Goal: Information Seeking & Learning: Check status

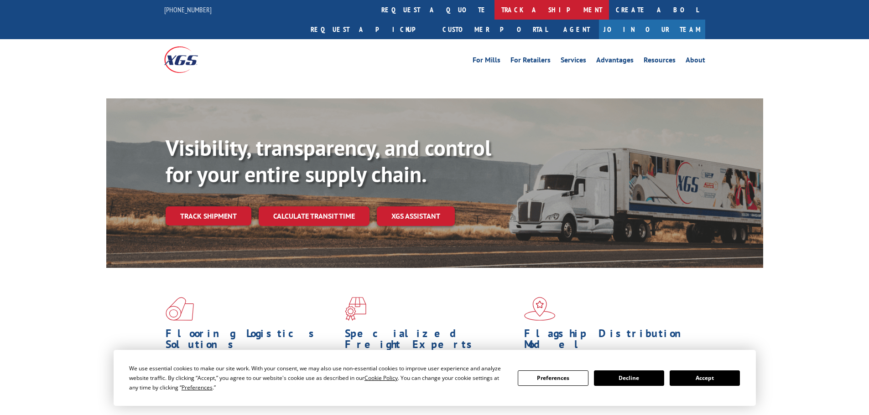
click at [494, 10] on link "track a shipment" at bounding box center [551, 10] width 114 height 20
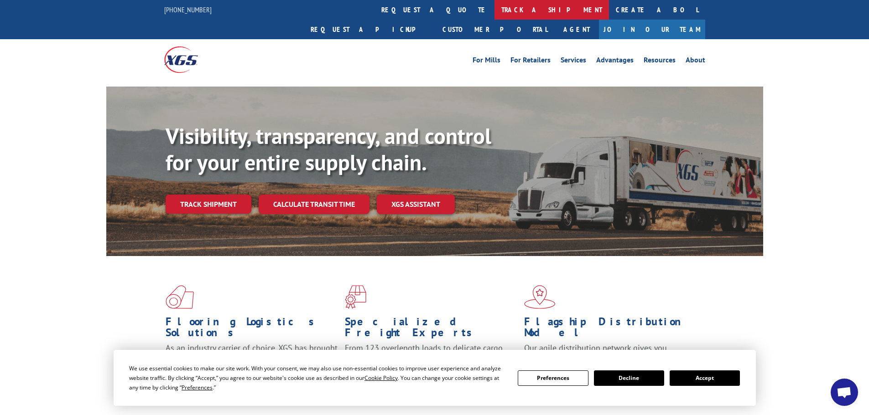
click at [494, 11] on link "track a shipment" at bounding box center [551, 10] width 114 height 20
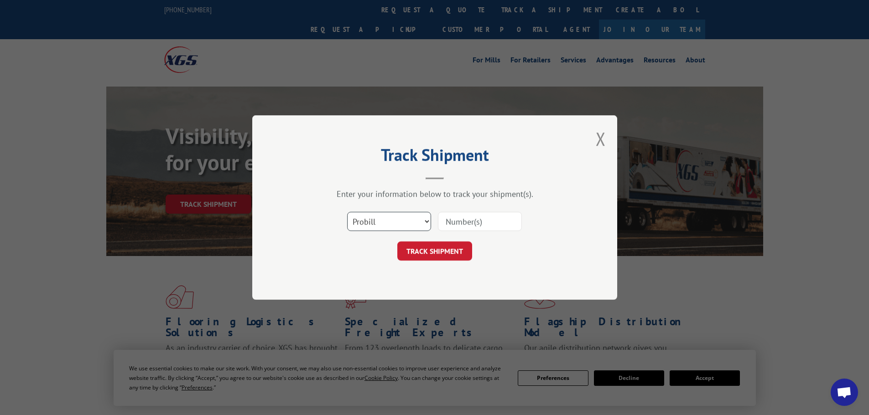
click at [385, 224] on select "Select category... Probill BOL PO" at bounding box center [389, 221] width 84 height 19
select select "bol"
click at [347, 212] on select "Select category... Probill BOL PO" at bounding box center [389, 221] width 84 height 19
click at [457, 218] on input at bounding box center [480, 221] width 84 height 19
paste input "5225843"
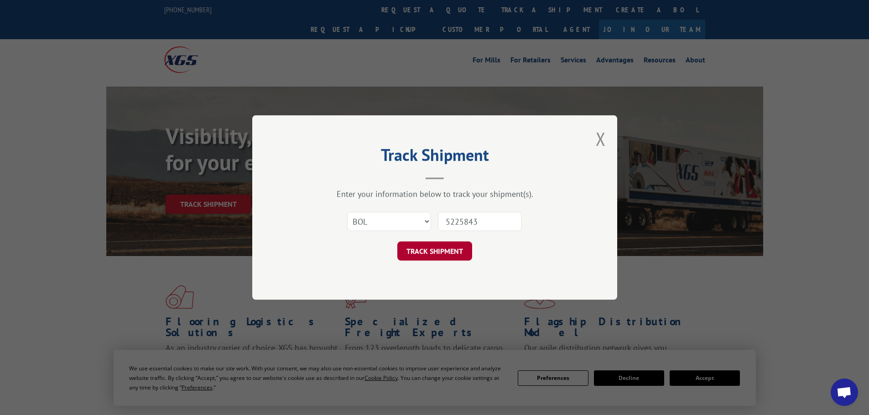
type input "5225843"
click at [440, 254] on button "TRACK SHIPMENT" at bounding box center [434, 251] width 75 height 19
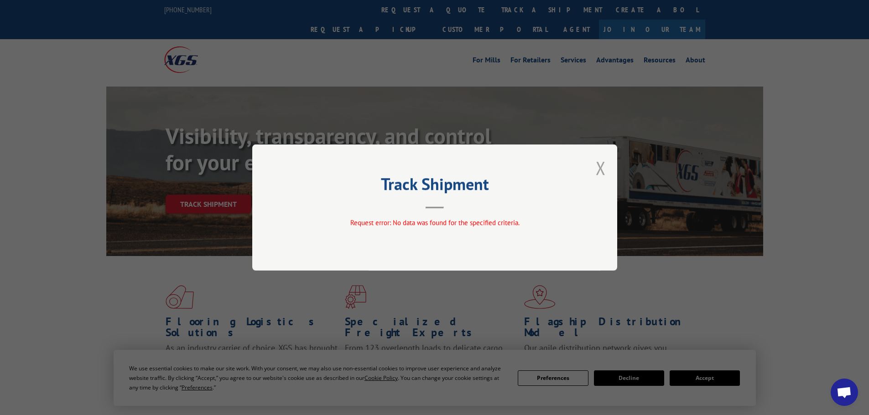
click at [599, 168] on button "Close modal" at bounding box center [601, 168] width 10 height 24
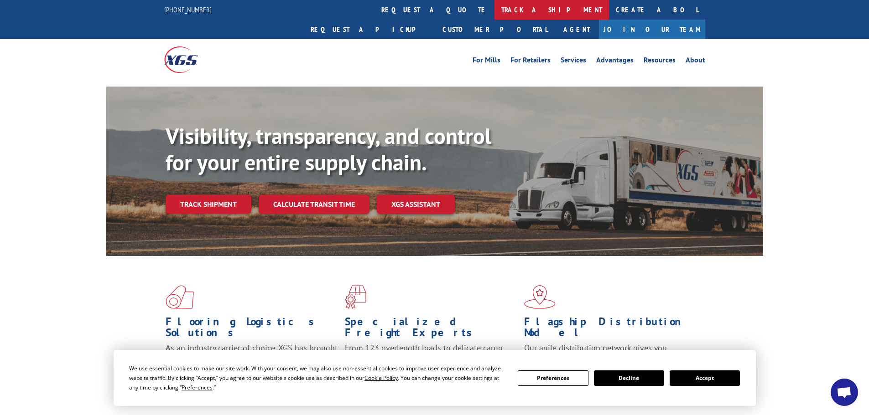
click at [494, 8] on link "track a shipment" at bounding box center [551, 10] width 114 height 20
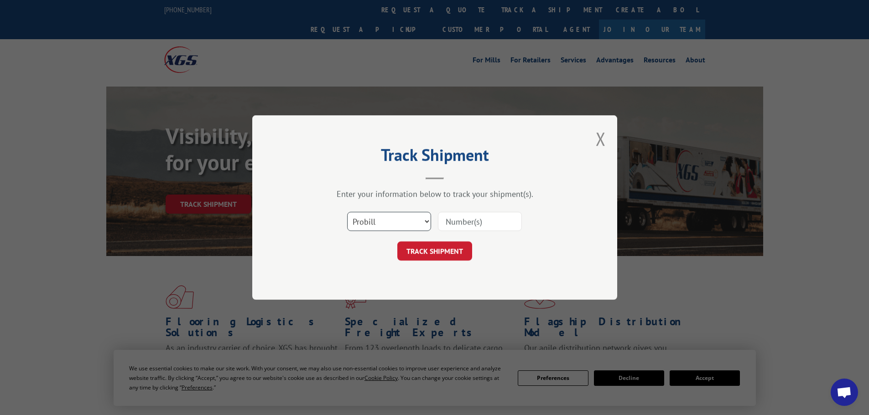
click at [380, 221] on select "Select category... Probill BOL PO" at bounding box center [389, 221] width 84 height 19
select select "bol"
click at [347, 212] on select "Select category... Probill BOL PO" at bounding box center [389, 221] width 84 height 19
paste input "5225843"
type input "5225843"
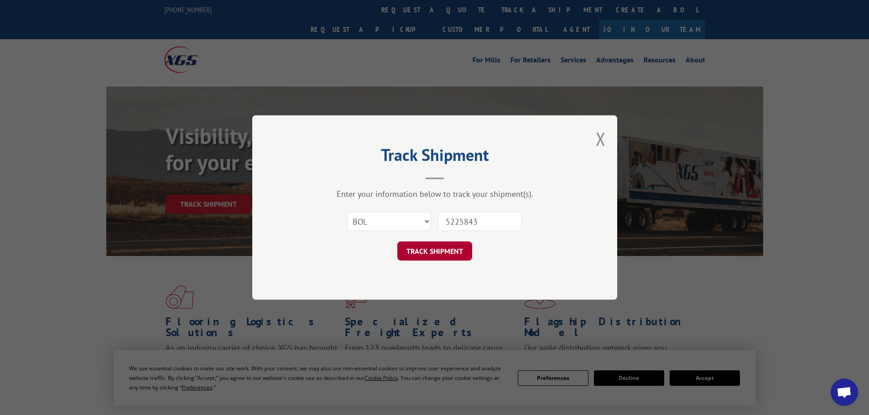
click at [437, 251] on button "TRACK SHIPMENT" at bounding box center [434, 251] width 75 height 19
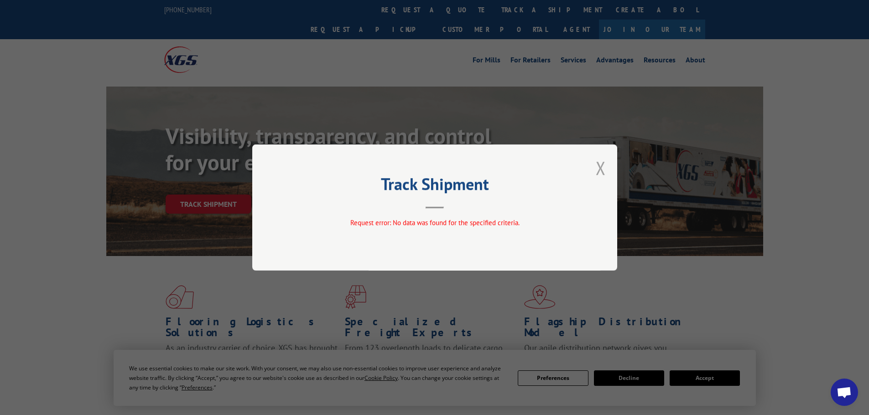
click at [601, 166] on button "Close modal" at bounding box center [601, 168] width 10 height 24
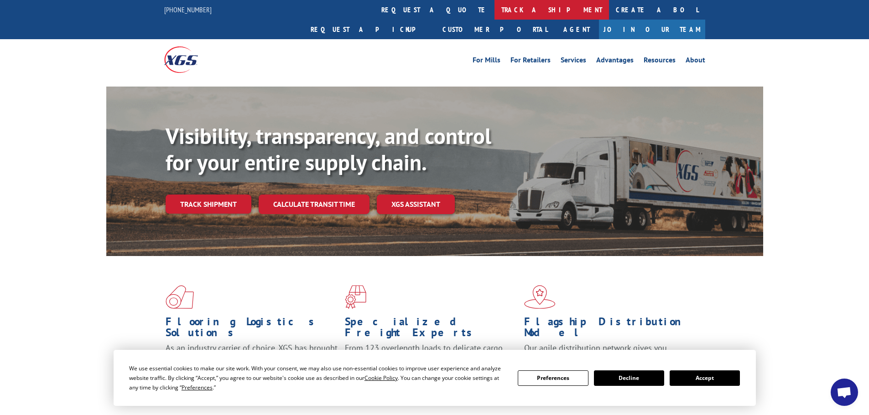
click at [494, 9] on link "track a shipment" at bounding box center [551, 10] width 114 height 20
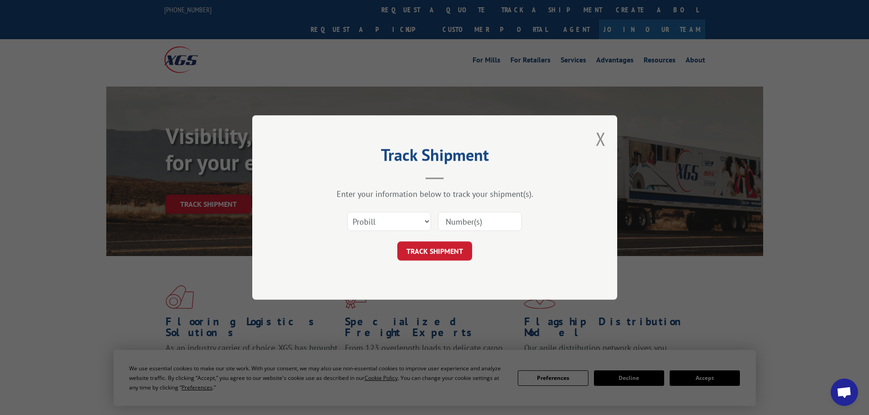
click at [460, 221] on input at bounding box center [480, 221] width 84 height 19
paste input "17521322"
type input "17521322"
click at [438, 252] on button "TRACK SHIPMENT" at bounding box center [434, 251] width 75 height 19
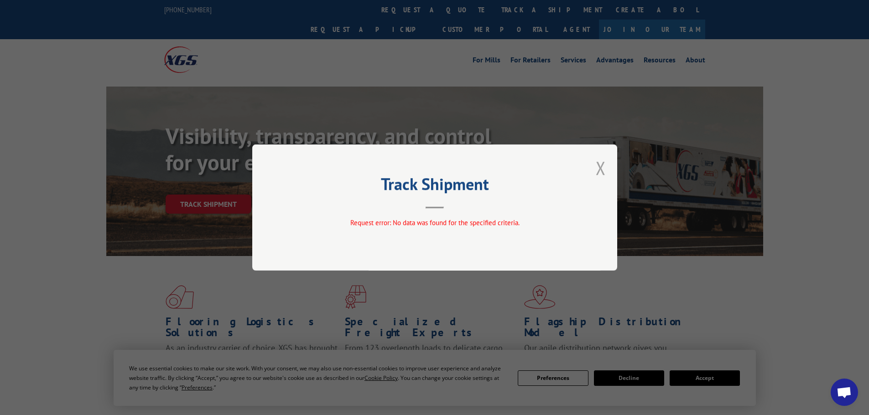
click at [600, 167] on button "Close modal" at bounding box center [601, 168] width 10 height 24
